Goal: Information Seeking & Learning: Find specific fact

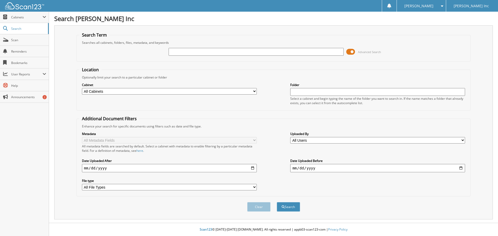
click at [348, 51] on span at bounding box center [350, 52] width 9 height 8
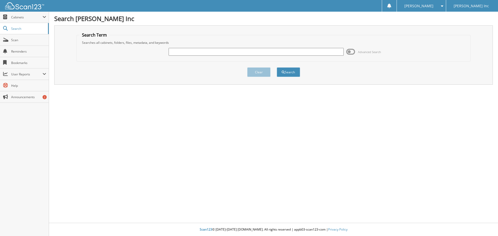
click at [273, 53] on input "text" at bounding box center [256, 52] width 175 height 8
paste input "6108253"
type input "6108253"
click at [287, 74] on button "Search" at bounding box center [288, 72] width 23 height 10
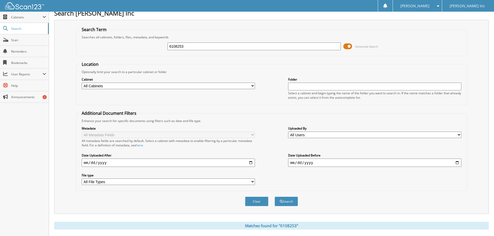
scroll to position [95, 0]
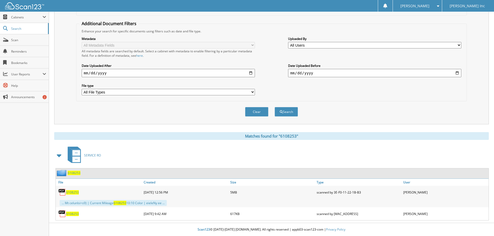
click at [74, 192] on span "6108253" at bounding box center [72, 192] width 13 height 4
click at [68, 216] on span "6108253" at bounding box center [72, 214] width 13 height 4
click at [27, 29] on span "Search" at bounding box center [28, 28] width 34 height 4
